Goal: Transaction & Acquisition: Purchase product/service

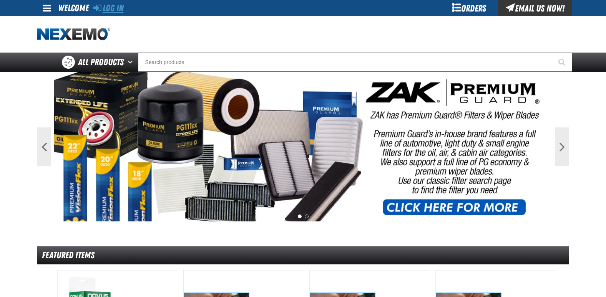
click at [116, 9] on link "Log In" at bounding box center [108, 8] width 30 height 11
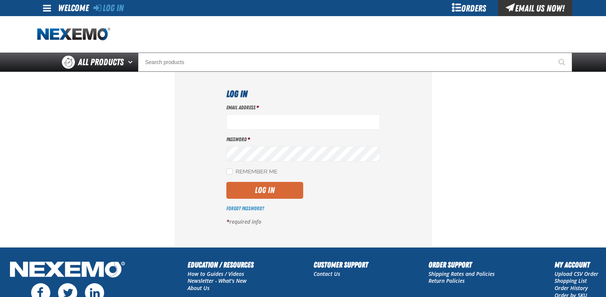
type input "jgraham01@huskerautogroup.com"
click at [250, 193] on button "Log In" at bounding box center [264, 190] width 77 height 17
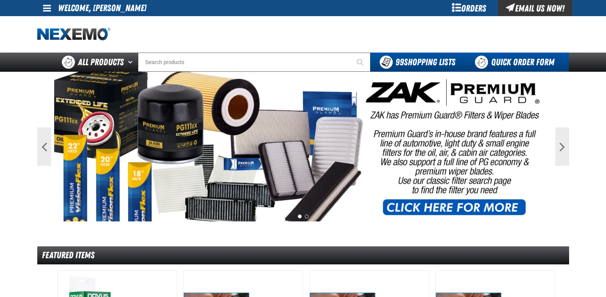
drag, startPoint x: 522, startPoint y: 60, endPoint x: 515, endPoint y: 60, distance: 7.7
click at [522, 60] on link "Quick Order Form" at bounding box center [516, 62] width 104 height 19
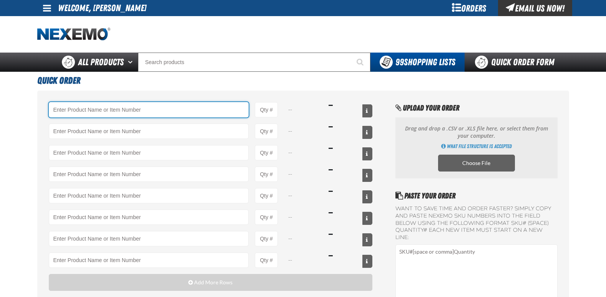
click at [93, 110] on input "Product" at bounding box center [149, 109] width 200 height 15
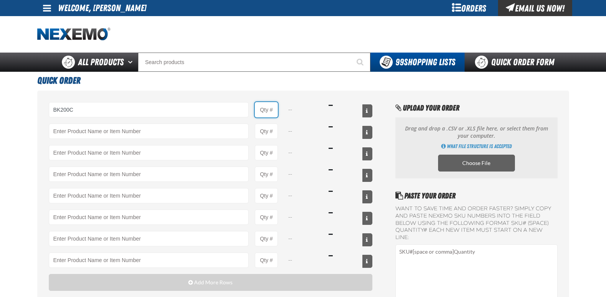
click at [272, 109] on input "Product Quantity" at bounding box center [266, 109] width 23 height 15
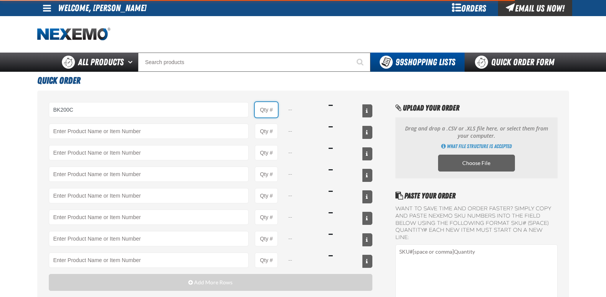
type input "BK200C - DOT 4 Brake Fluid Cleaner Kit - ZAK Products"
type input "1"
select select "kit"
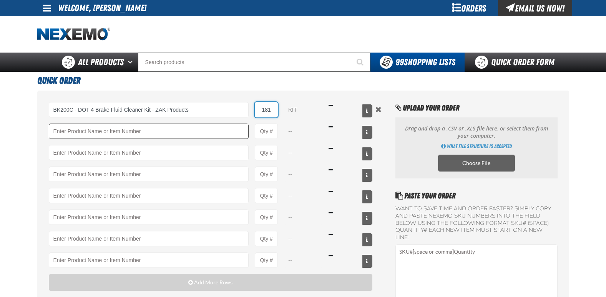
type input "181"
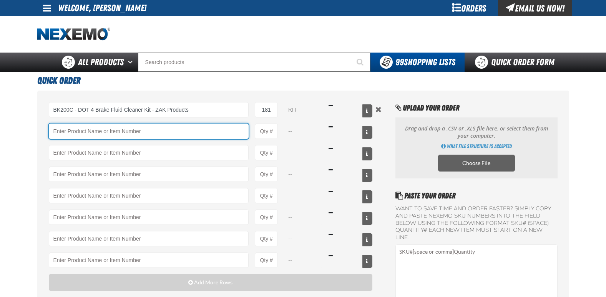
click at [152, 130] on input "Product" at bounding box center [149, 131] width 200 height 15
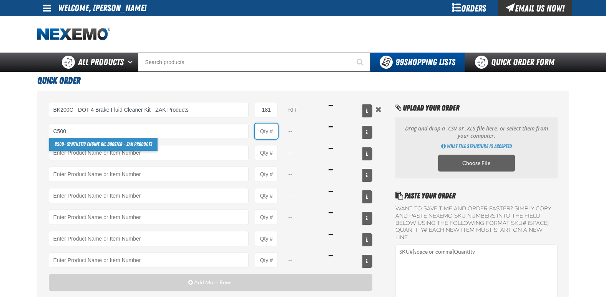
click at [265, 133] on input "Product Quantity" at bounding box center [266, 131] width 23 height 15
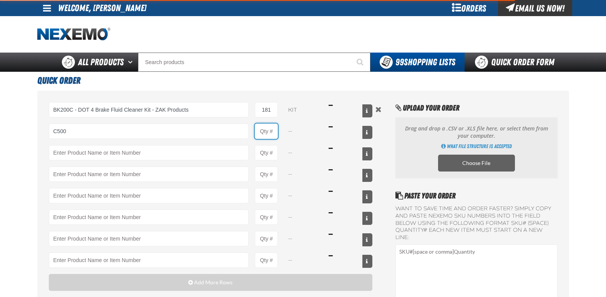
type input "C500 - Synthetic Engine Oil Booster - ZAK Products"
type input "1"
select select "bottle"
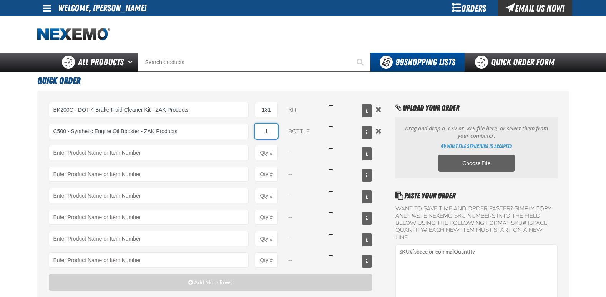
click at [275, 129] on input "1" at bounding box center [266, 131] width 23 height 15
click at [275, 108] on input "181" at bounding box center [266, 109] width 23 height 15
type input "1"
type input "18"
click at [271, 130] on input "1" at bounding box center [266, 131] width 23 height 15
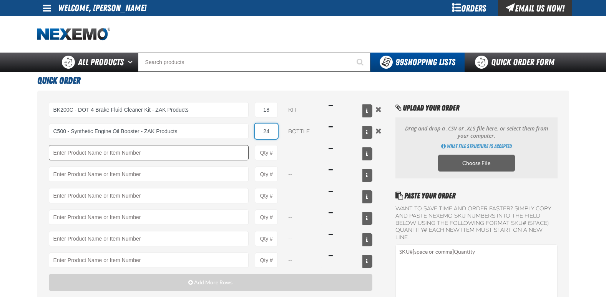
type input "24"
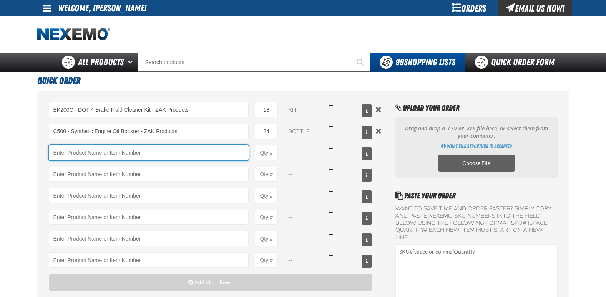
click at [147, 155] on input "Product" at bounding box center [149, 152] width 200 height 15
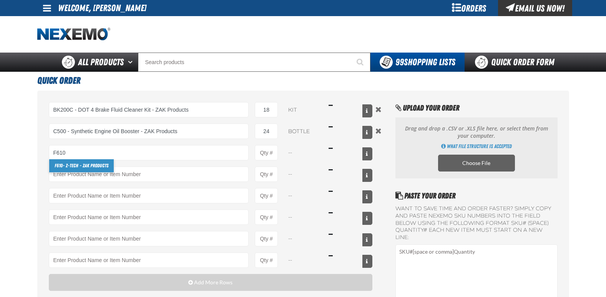
click at [79, 165] on link "F610 - Z-Tech - ZAK Products" at bounding box center [81, 165] width 65 height 13
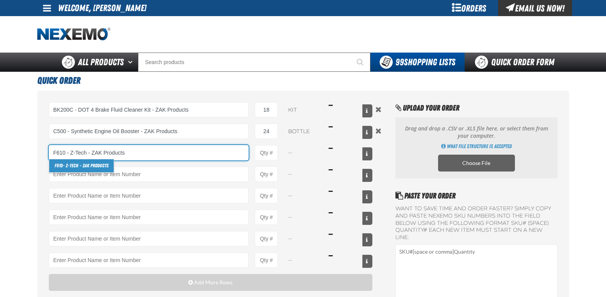
type input "F610 - Z-Tech - ZAK Products"
type input "1"
select select "bottle"
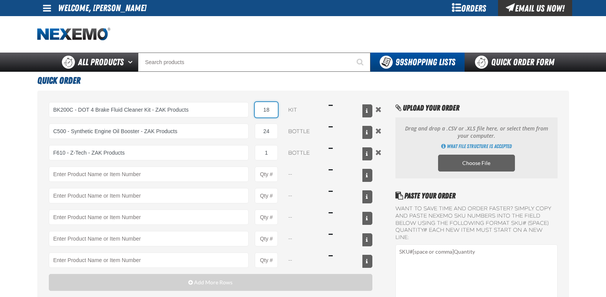
click at [271, 109] on input "18" at bounding box center [266, 109] width 23 height 15
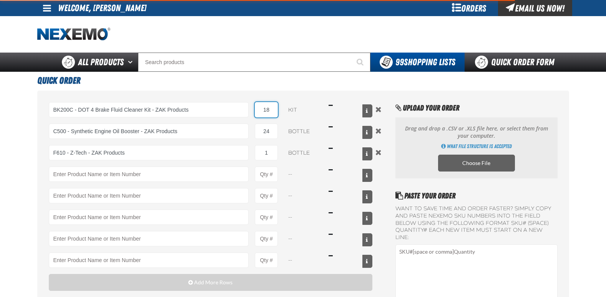
type input "F610 - Z-Tech - ZAK Products"
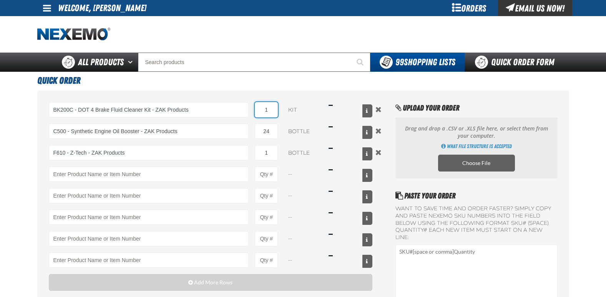
type input "18"
click at [274, 154] on input "1" at bounding box center [266, 152] width 23 height 15
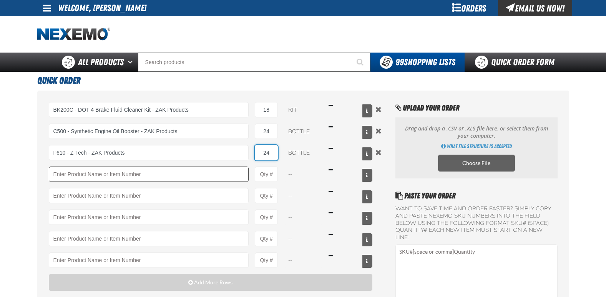
type input "24"
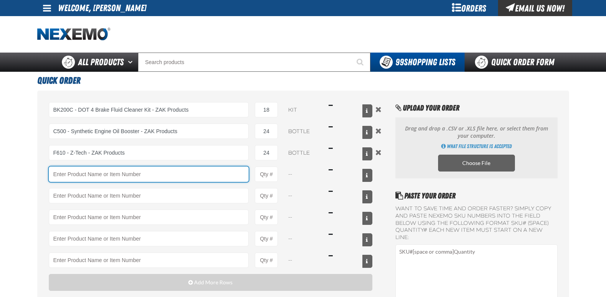
click at [124, 174] on input "Product" at bounding box center [149, 174] width 200 height 15
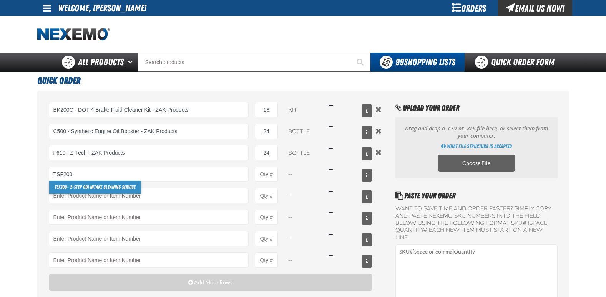
click at [106, 185] on link "TSF200 - 2-Step GDI Intake Cleaning Service" at bounding box center [95, 187] width 92 height 13
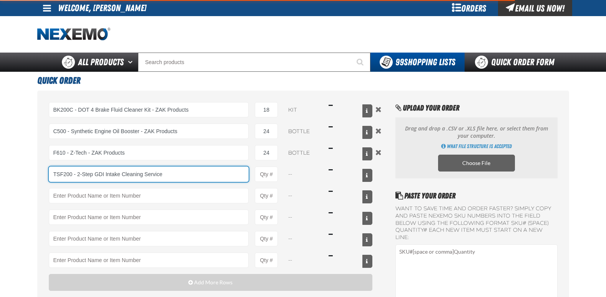
type input "TSF200 - 2-Step GDI Intake Cleaning Service"
type input "1"
select select "kit"
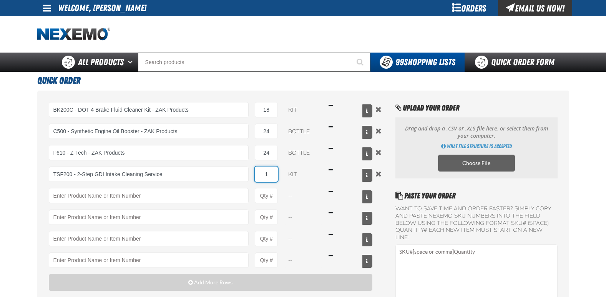
click at [273, 174] on input "1" at bounding box center [266, 174] width 23 height 15
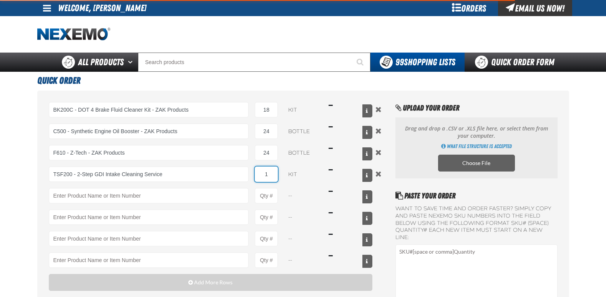
type input "TSF200 - 2-Step GDI Intake Cleaning Service"
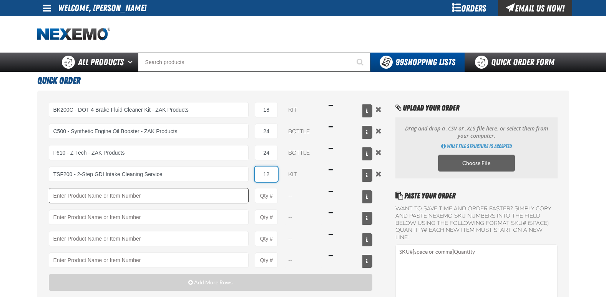
type input "12"
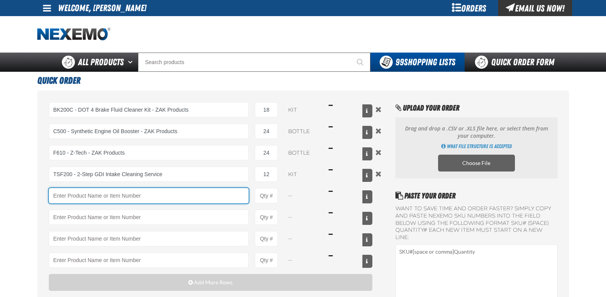
click at [97, 195] on input "Product" at bounding box center [149, 195] width 200 height 15
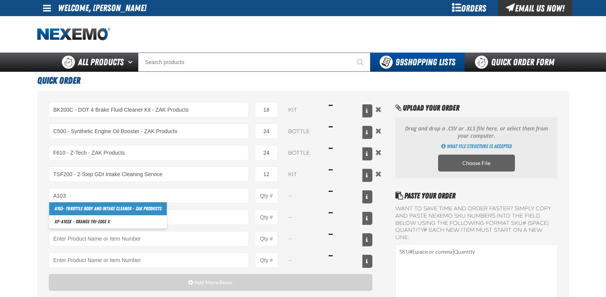
click at [100, 205] on link "A103 - Throttle Body and Intake Cleaner - ZAK Products" at bounding box center [108, 208] width 118 height 13
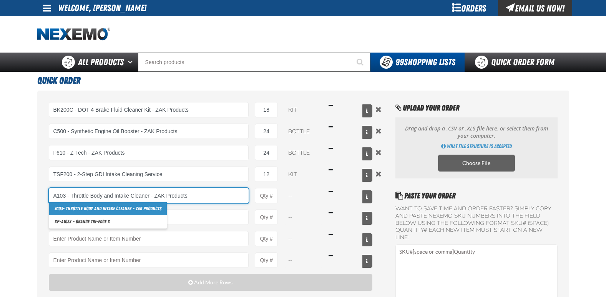
type input "A103 - Throttle Body and Intake Cleaner - ZAK Products"
type input "1"
select select "can"
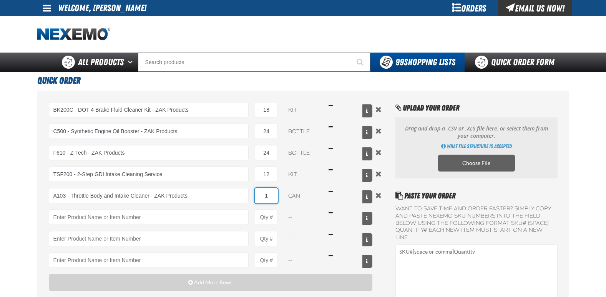
click at [276, 196] on input "1" at bounding box center [266, 195] width 23 height 15
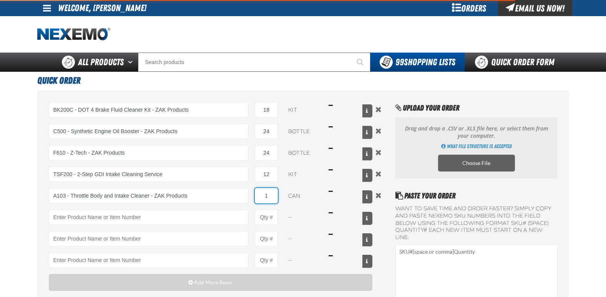
type input "A103 - Throttle Body and Intake Cleaner - ZAK Products"
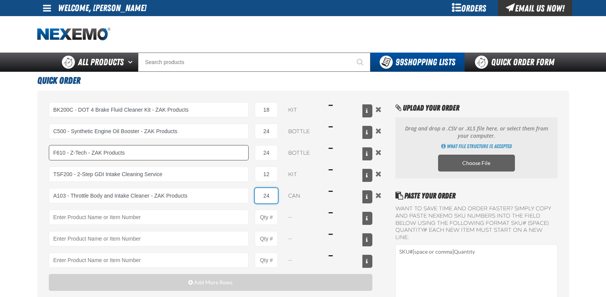
type input "24"
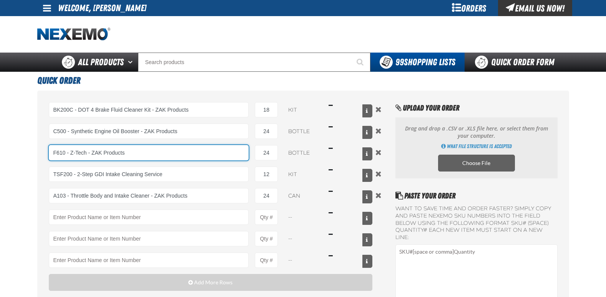
click at [146, 152] on input "F610 - Z-Tech - ZAK Products" at bounding box center [149, 152] width 200 height 15
type input "F"
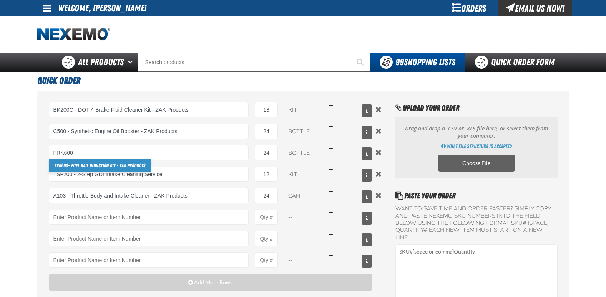
click at [86, 165] on link "FRK660 - Fuel Rail Induction Kit - ZAK Products" at bounding box center [99, 165] width 101 height 13
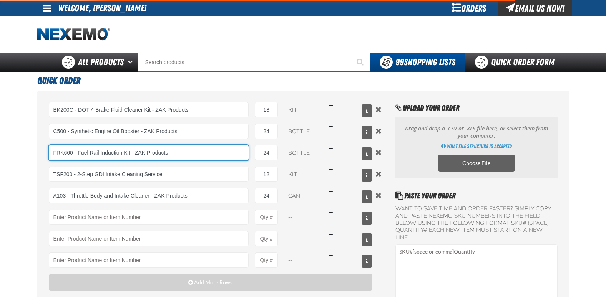
type input "FRK660 - Fuel Rail Induction Kit - ZAK Products"
select select "kit"
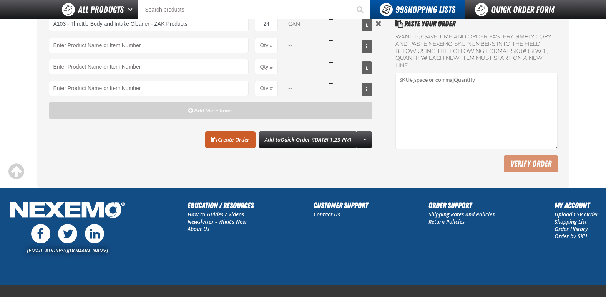
scroll to position [154, 0]
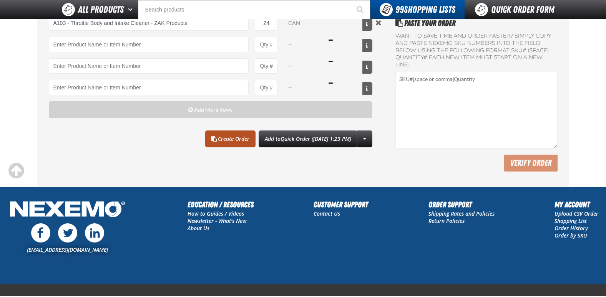
click at [233, 138] on link "Create Order" at bounding box center [230, 139] width 50 height 17
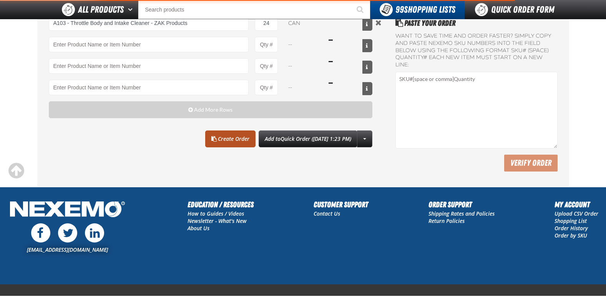
type input "FRK660 - Fuel Rail Induction Kit - ZAK Products"
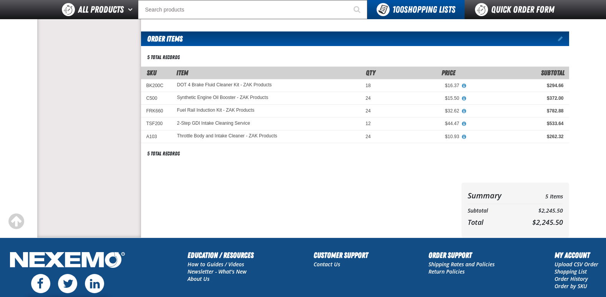
scroll to position [38, 0]
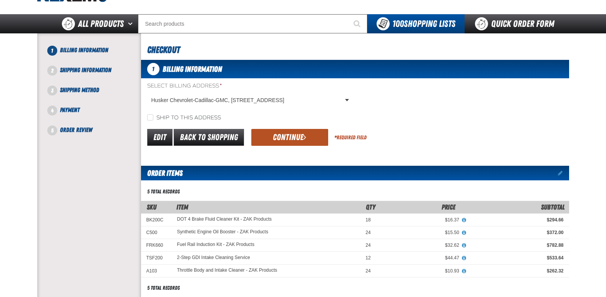
click at [300, 136] on button "Continue" at bounding box center [289, 137] width 77 height 17
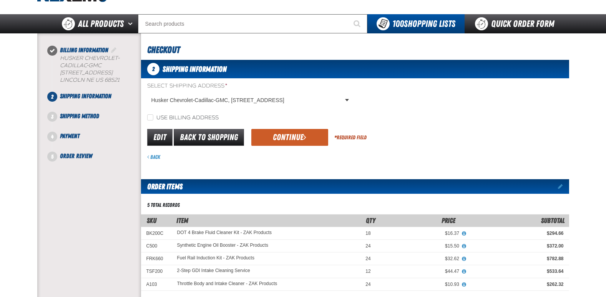
click at [300, 136] on button "Continue" at bounding box center [289, 137] width 77 height 17
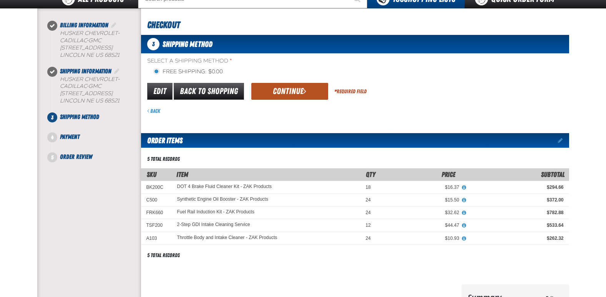
scroll to position [77, 0]
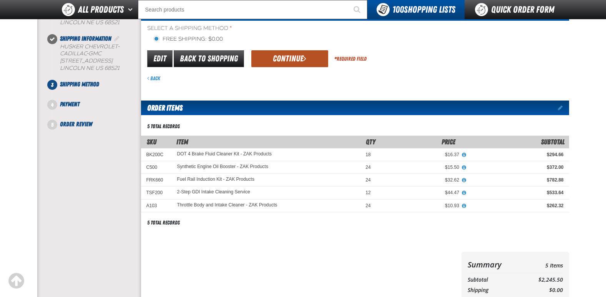
click at [289, 56] on button "Continue" at bounding box center [289, 58] width 77 height 17
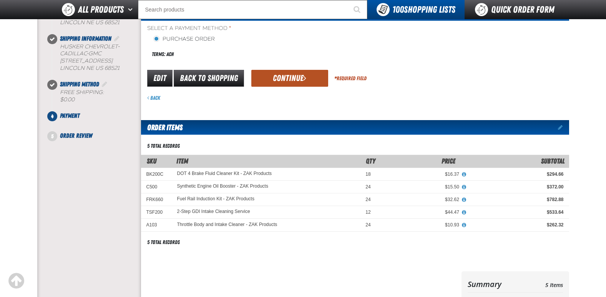
click at [293, 78] on button "Continue" at bounding box center [289, 78] width 77 height 17
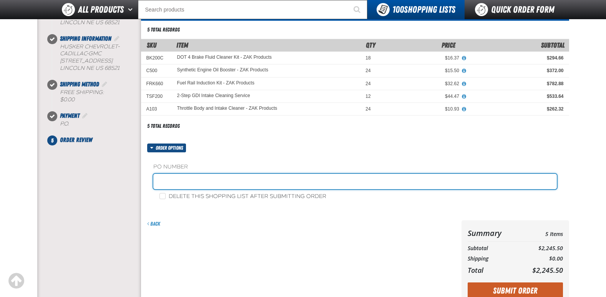
click at [201, 180] on input "text" at bounding box center [354, 181] width 403 height 15
type input "STOCK GM JG"
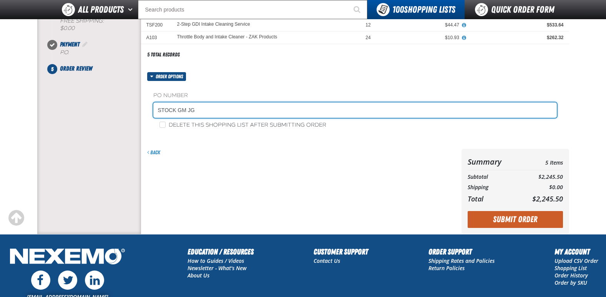
scroll to position [154, 0]
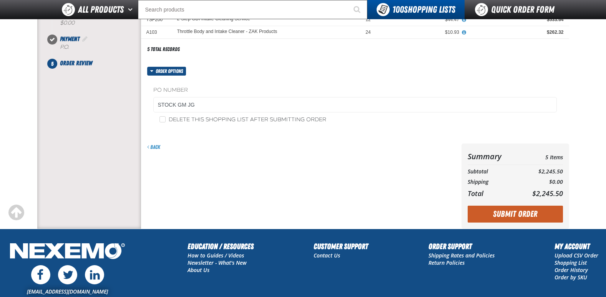
click at [500, 214] on button "Submit Order" at bounding box center [514, 214] width 95 height 17
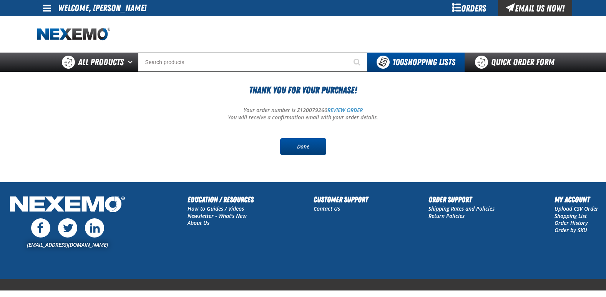
click at [307, 147] on link "Done" at bounding box center [303, 146] width 46 height 17
